Goal: Navigation & Orientation: Find specific page/section

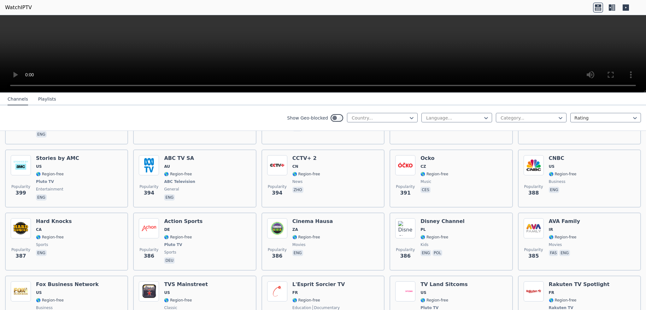
scroll to position [2586, 0]
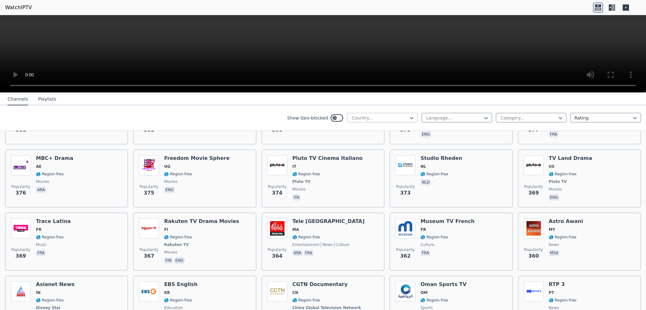
click at [360, 115] on div at bounding box center [379, 118] width 57 height 6
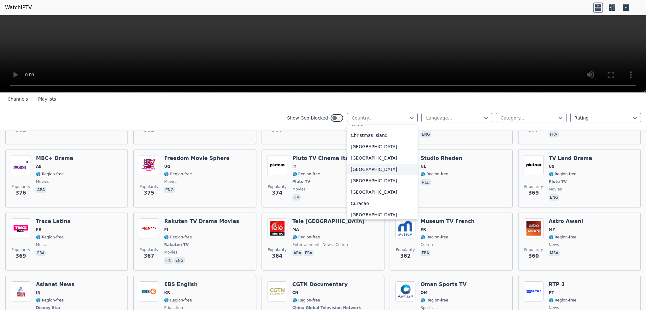
scroll to position [442, 0]
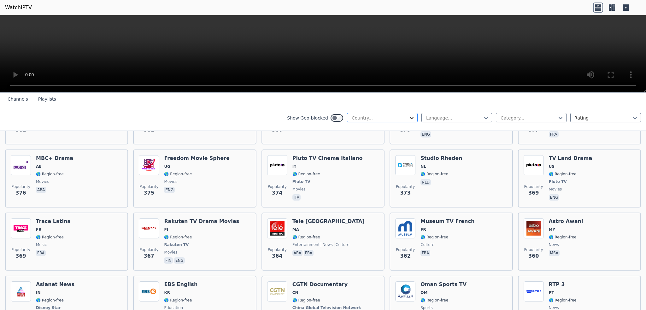
click at [408, 116] on icon at bounding box center [411, 118] width 6 height 6
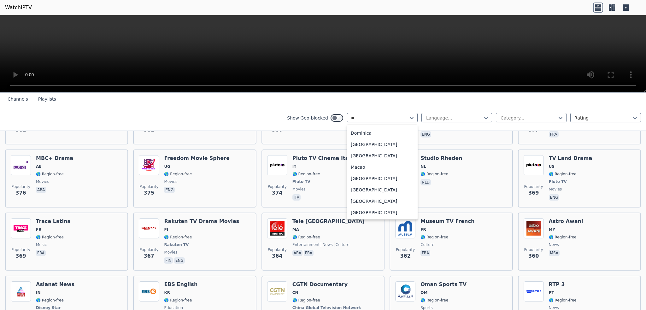
scroll to position [85, 0]
type input "***"
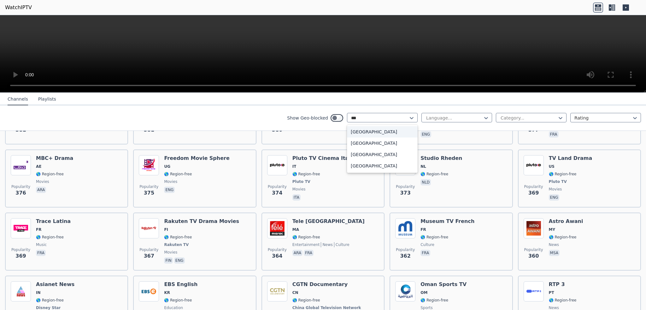
click at [363, 133] on div "[GEOGRAPHIC_DATA]" at bounding box center [382, 131] width 71 height 11
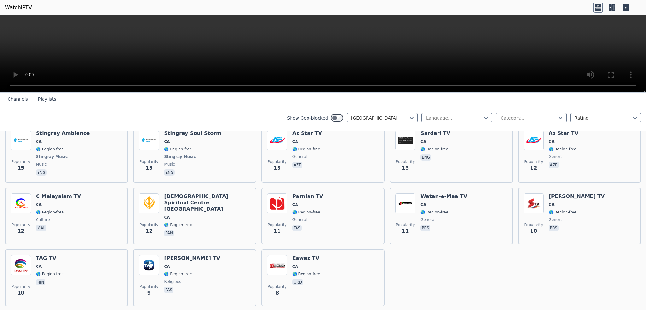
scroll to position [1423, 0]
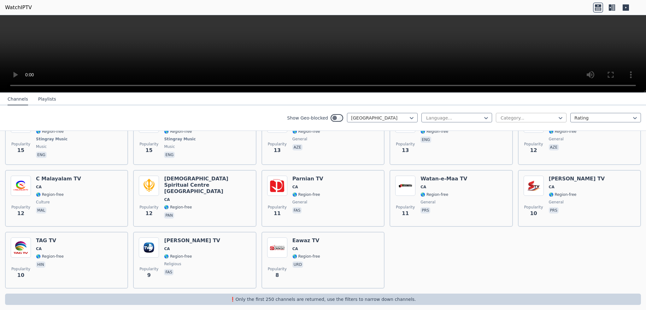
click at [514, 120] on div at bounding box center [528, 118] width 57 height 6
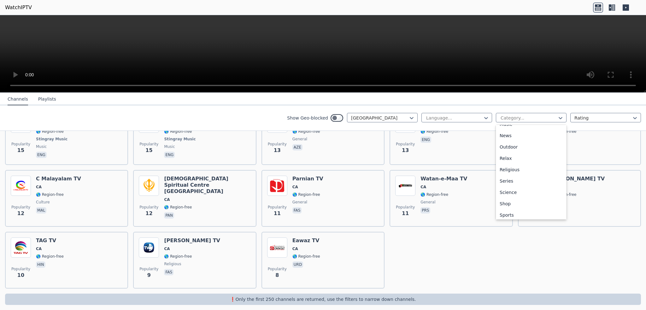
scroll to position [214, 0]
click at [506, 189] on div "Sports" at bounding box center [531, 189] width 71 height 11
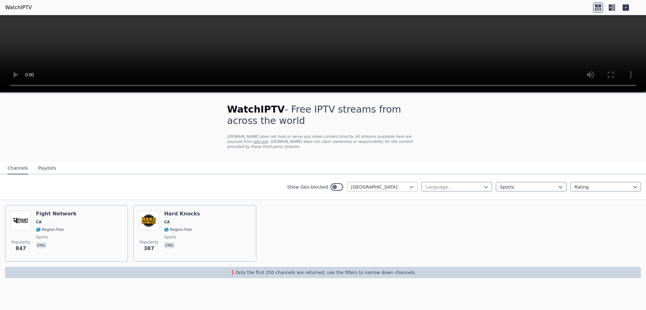
click at [394, 184] on div at bounding box center [379, 187] width 57 height 6
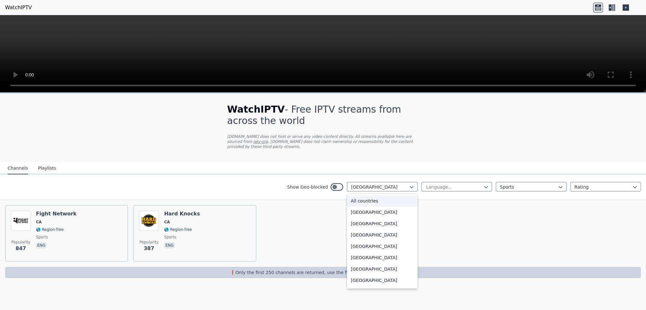
click at [366, 197] on div "All countries" at bounding box center [382, 200] width 71 height 11
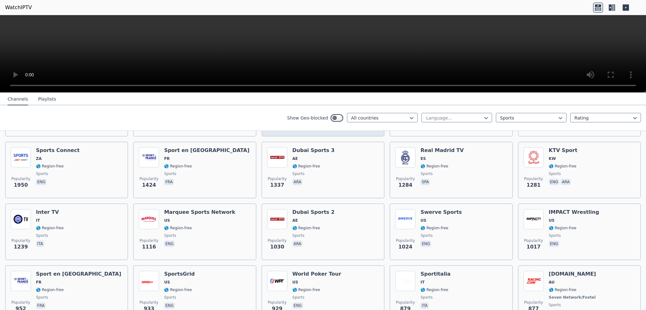
scroll to position [32, 0]
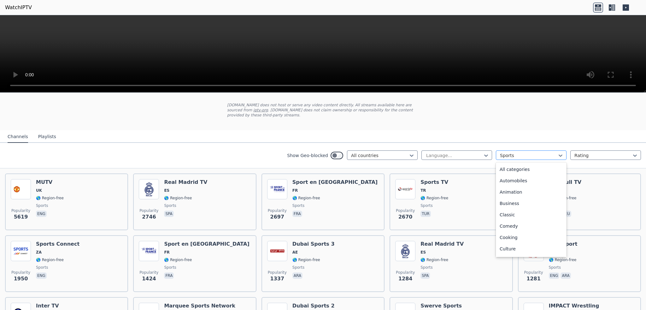
click at [517, 152] on div at bounding box center [528, 155] width 57 height 6
click at [509, 162] on div "News" at bounding box center [531, 167] width 71 height 11
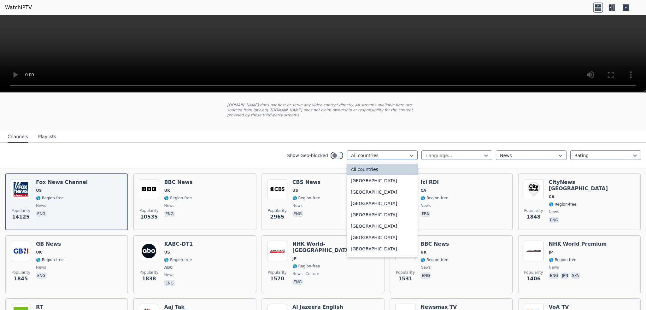
click at [372, 152] on div at bounding box center [379, 155] width 57 height 6
click at [363, 213] on div "[GEOGRAPHIC_DATA]" at bounding box center [382, 213] width 71 height 11
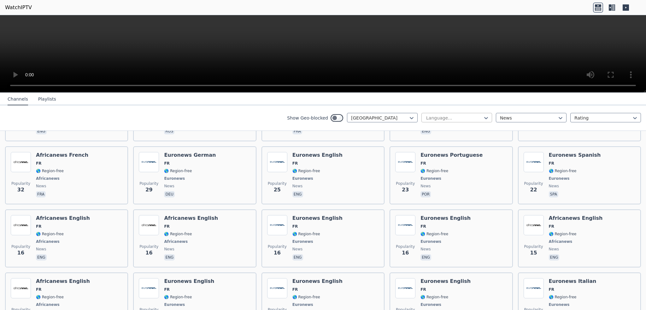
scroll to position [126, 0]
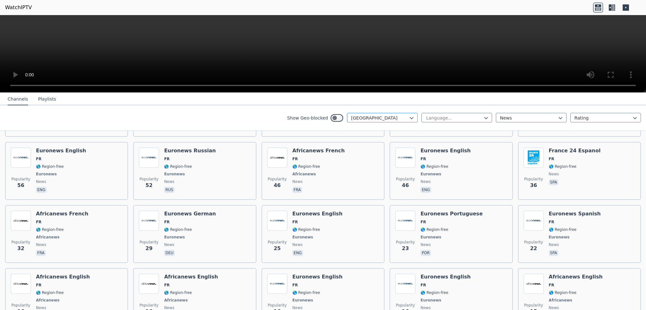
click at [402, 118] on div at bounding box center [379, 118] width 57 height 6
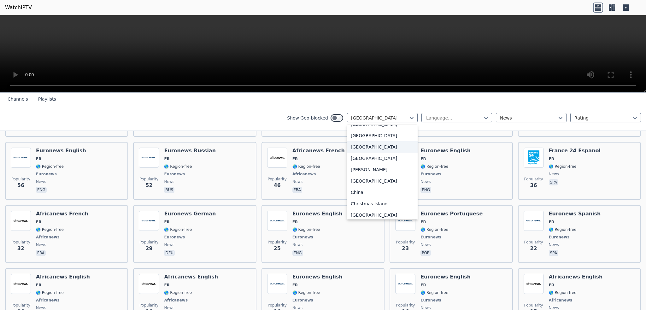
scroll to position [351, 0]
click at [359, 158] on div "[GEOGRAPHIC_DATA]" at bounding box center [382, 155] width 71 height 11
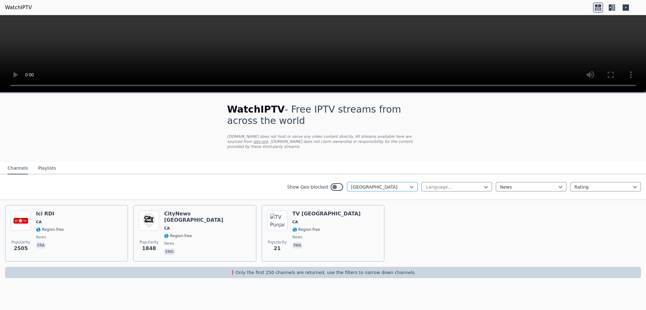
click at [360, 184] on div at bounding box center [379, 187] width 57 height 6
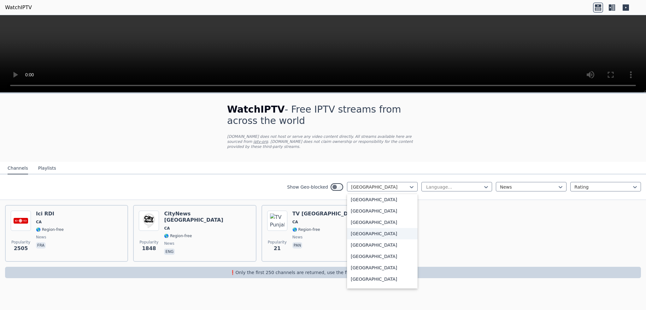
scroll to position [2190, 0]
click at [369, 242] on div "[GEOGRAPHIC_DATA]" at bounding box center [382, 242] width 71 height 11
